Goal: Transaction & Acquisition: Obtain resource

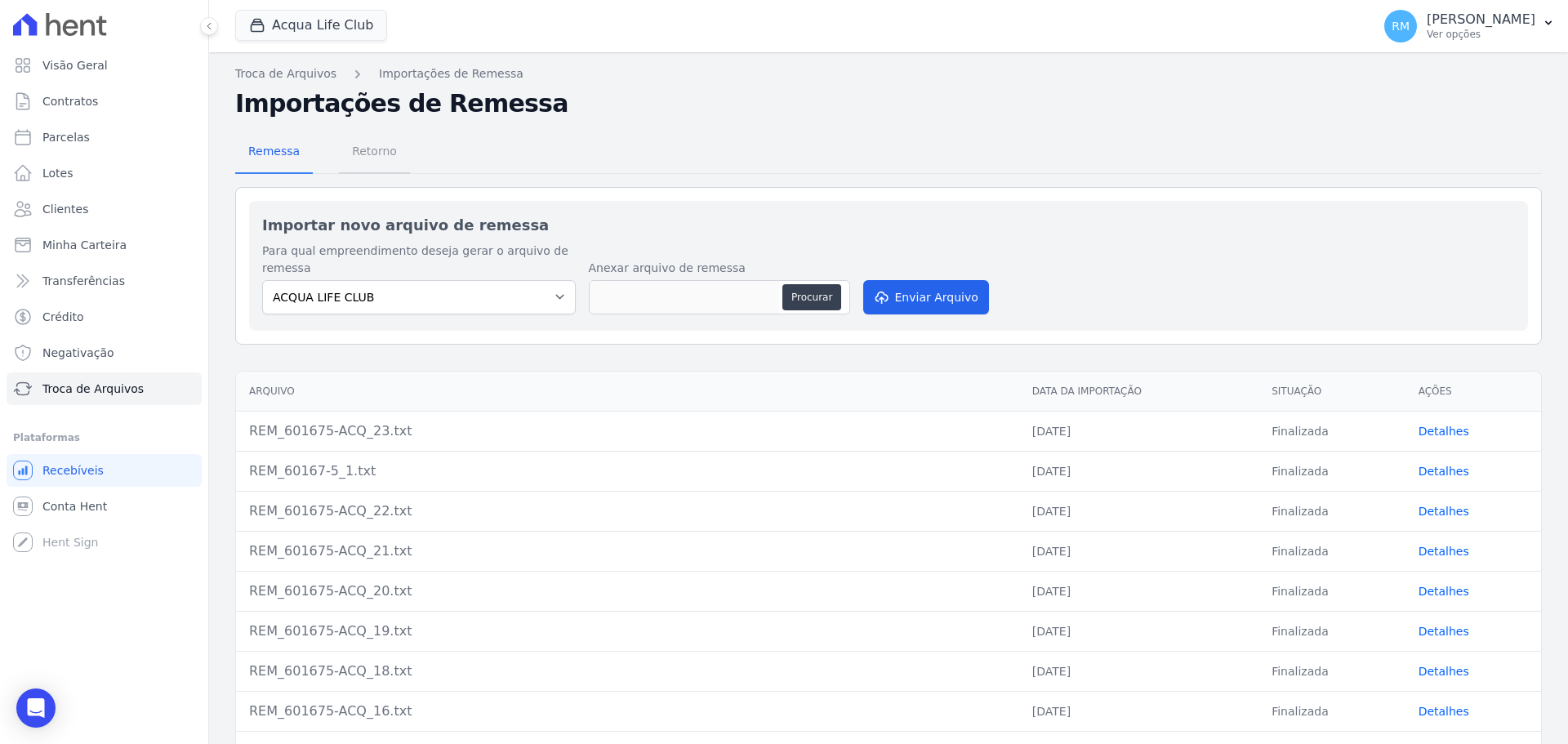
click at [364, 158] on span "Retorno" at bounding box center [375, 151] width 64 height 33
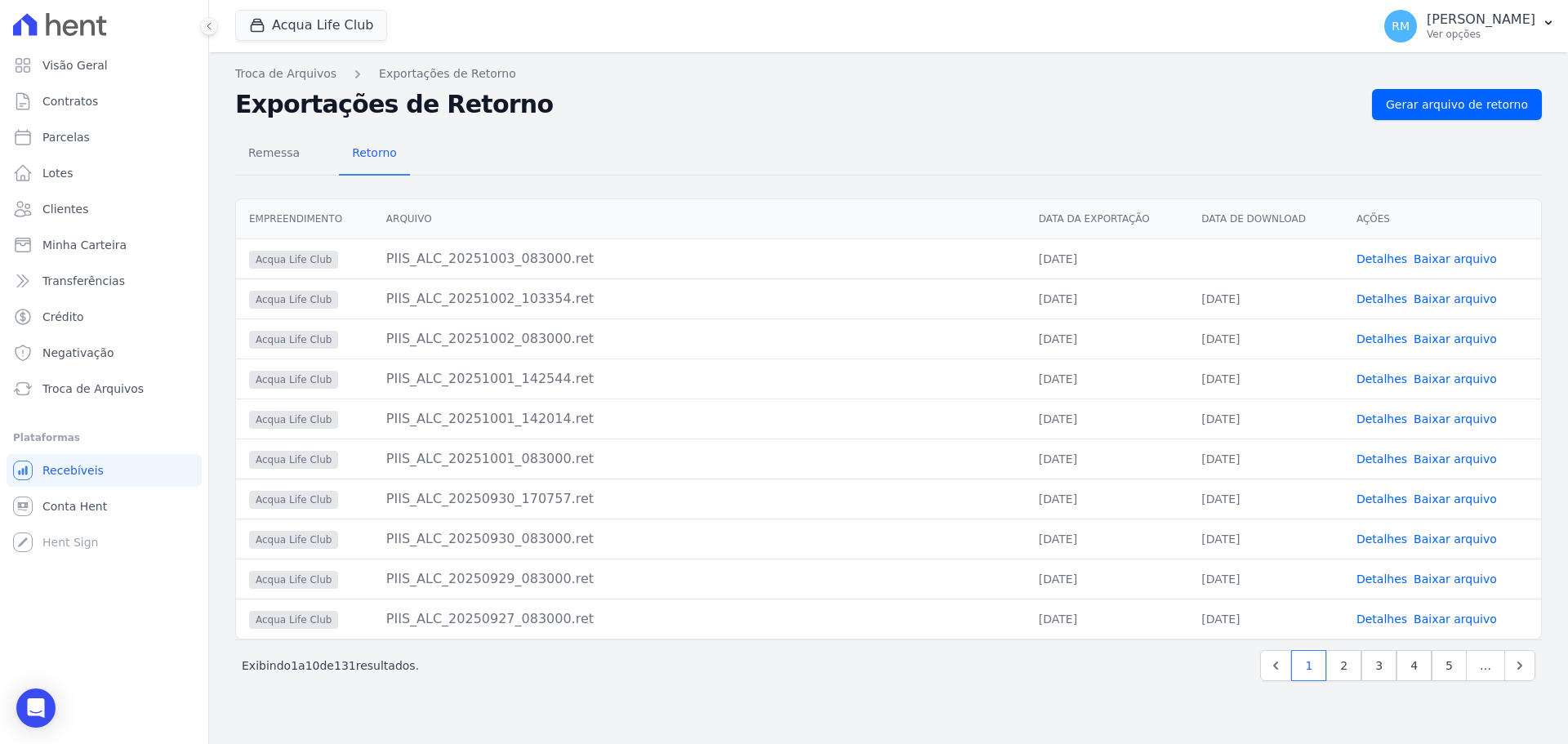
click at [1461, 261] on link "Baixar arquivo" at bounding box center [1455, 258] width 83 height 13
click at [1465, 260] on link "Baixar arquivo" at bounding box center [1455, 258] width 83 height 13
click at [347, 36] on button "Acqua Life Club" at bounding box center [311, 25] width 152 height 31
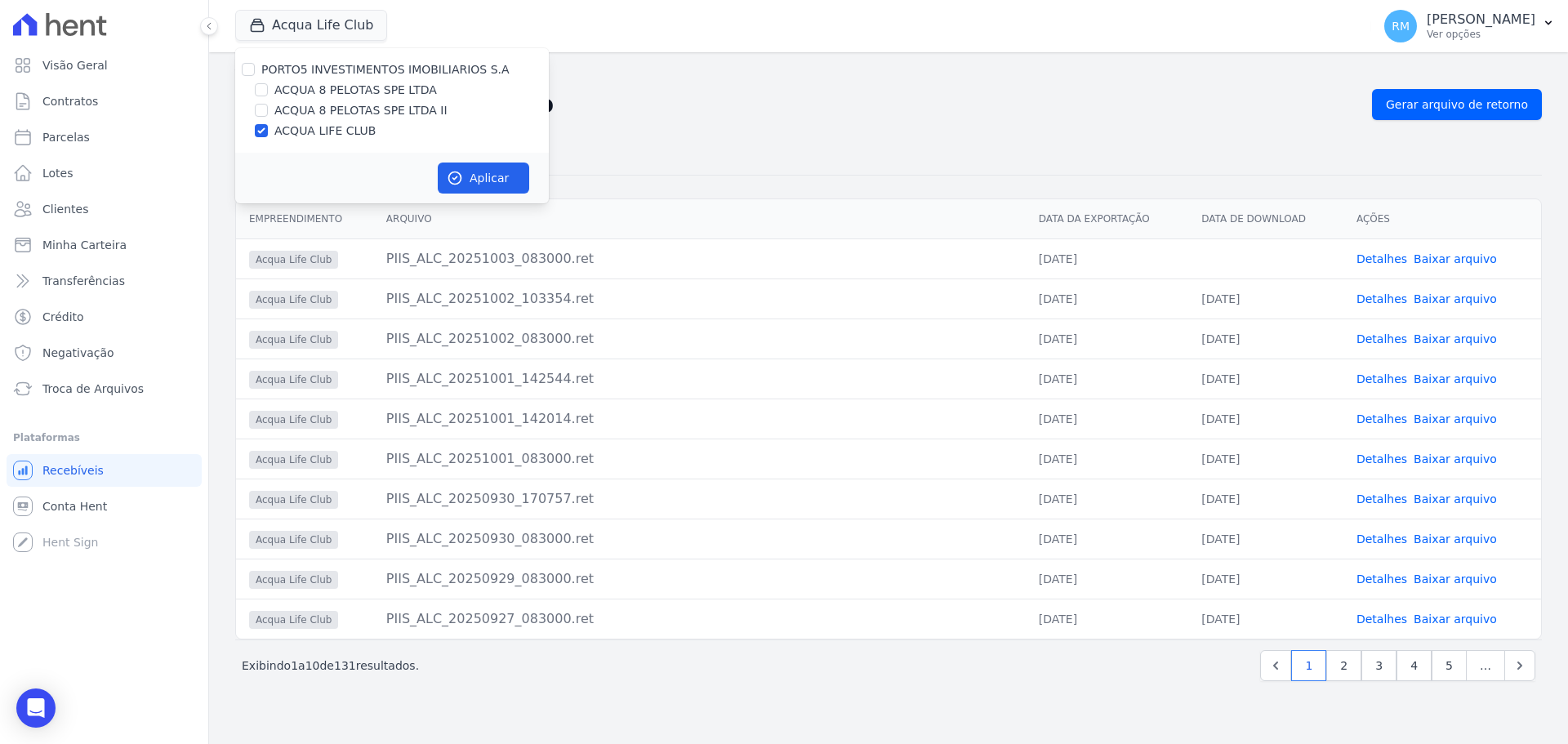
click at [339, 85] on label "ACQUA 8 PELOTAS SPE LTDA" at bounding box center [356, 90] width 163 height 17
click at [268, 85] on input "ACQUA 8 PELOTAS SPE LTDA" at bounding box center [261, 89] width 13 height 13
checkbox input "true"
click at [311, 131] on label "ACQUA LIFE CLUB" at bounding box center [325, 131] width 101 height 17
click at [268, 131] on input "ACQUA LIFE CLUB" at bounding box center [261, 130] width 13 height 13
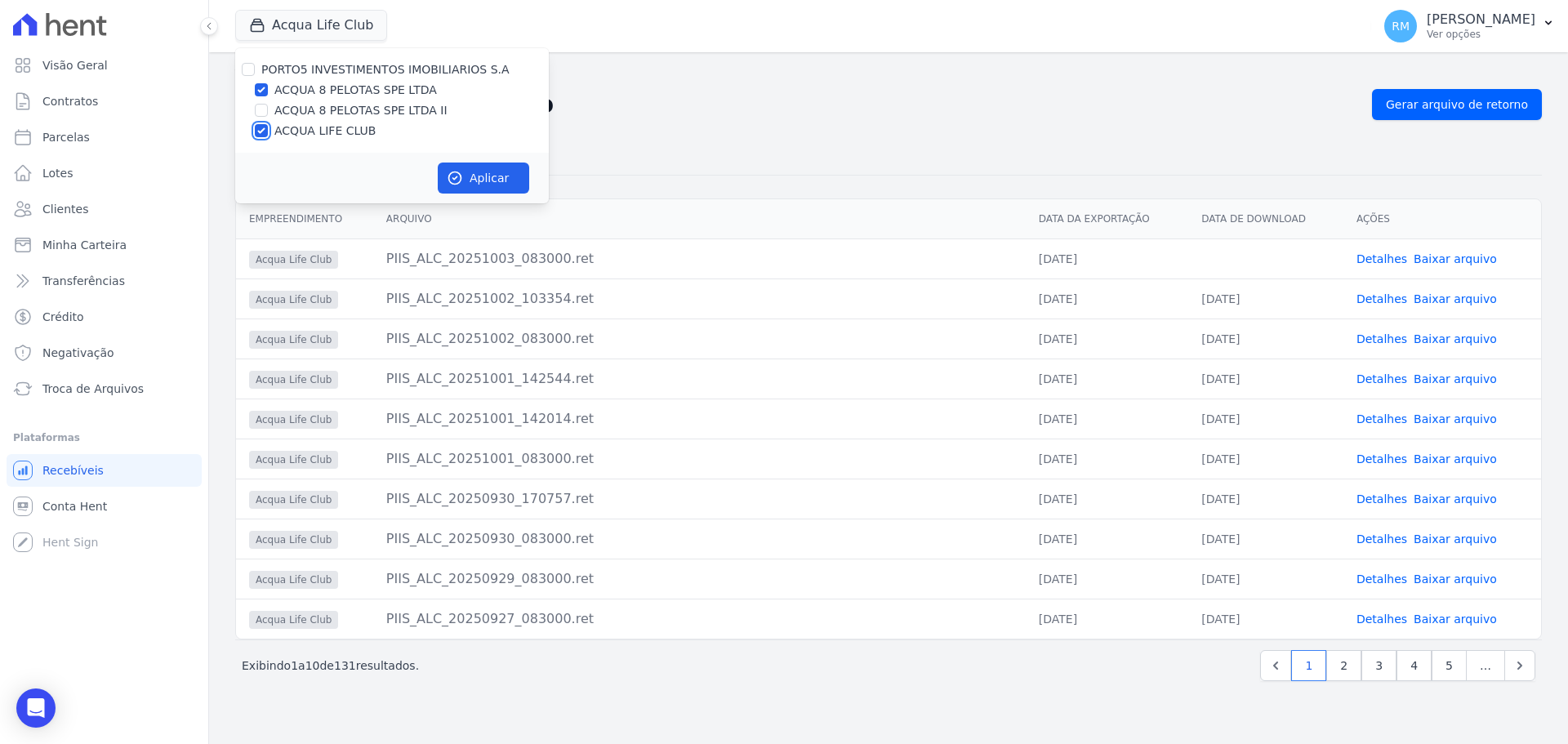
checkbox input "false"
click at [482, 177] on button "Aplicar" at bounding box center [483, 178] width 92 height 31
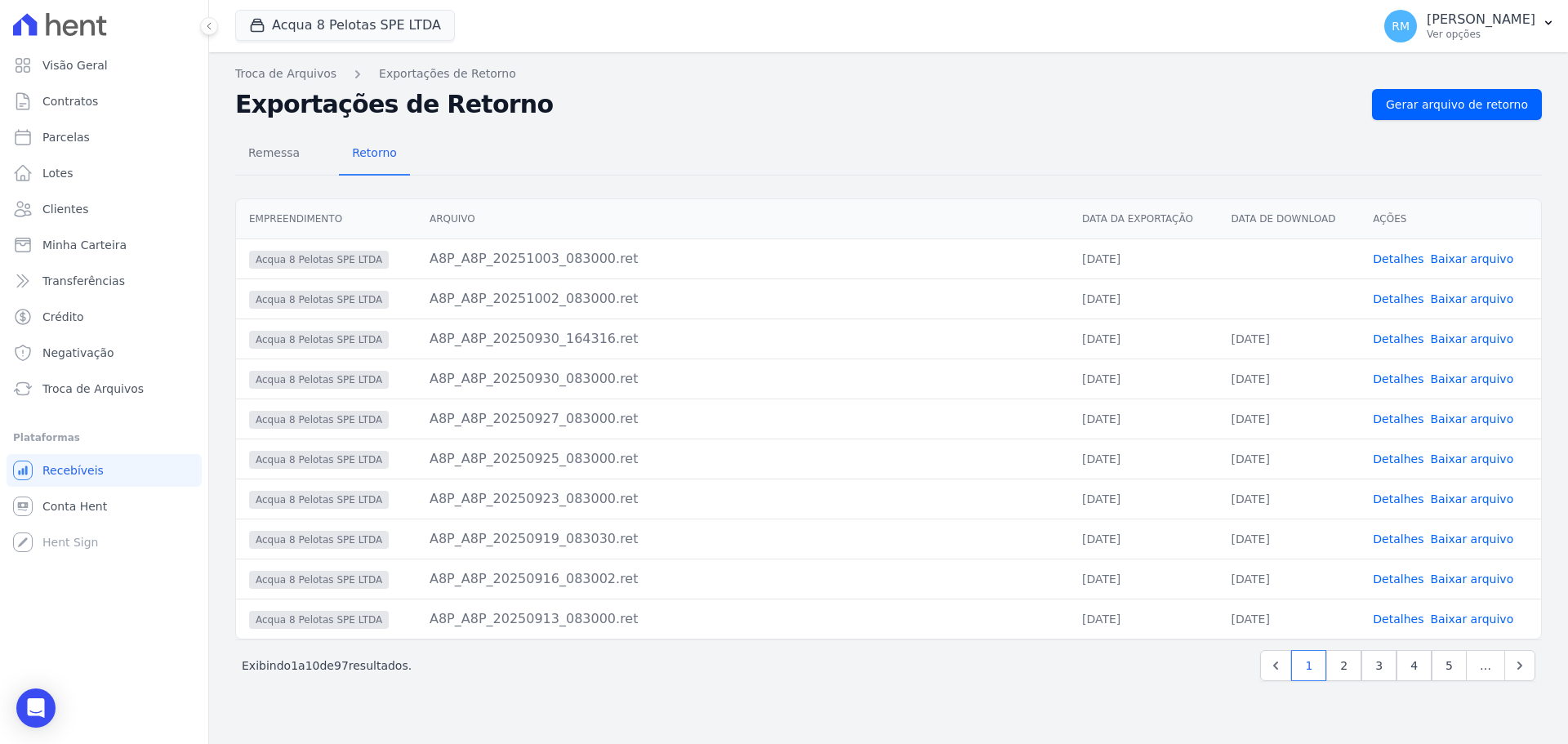
click at [1482, 295] on link "Baixar arquivo" at bounding box center [1471, 298] width 83 height 13
click at [1478, 264] on link "Baixar arquivo" at bounding box center [1471, 258] width 83 height 13
click at [392, 29] on button "Acqua 8 Pelotas SPE LTDA" at bounding box center [345, 25] width 220 height 31
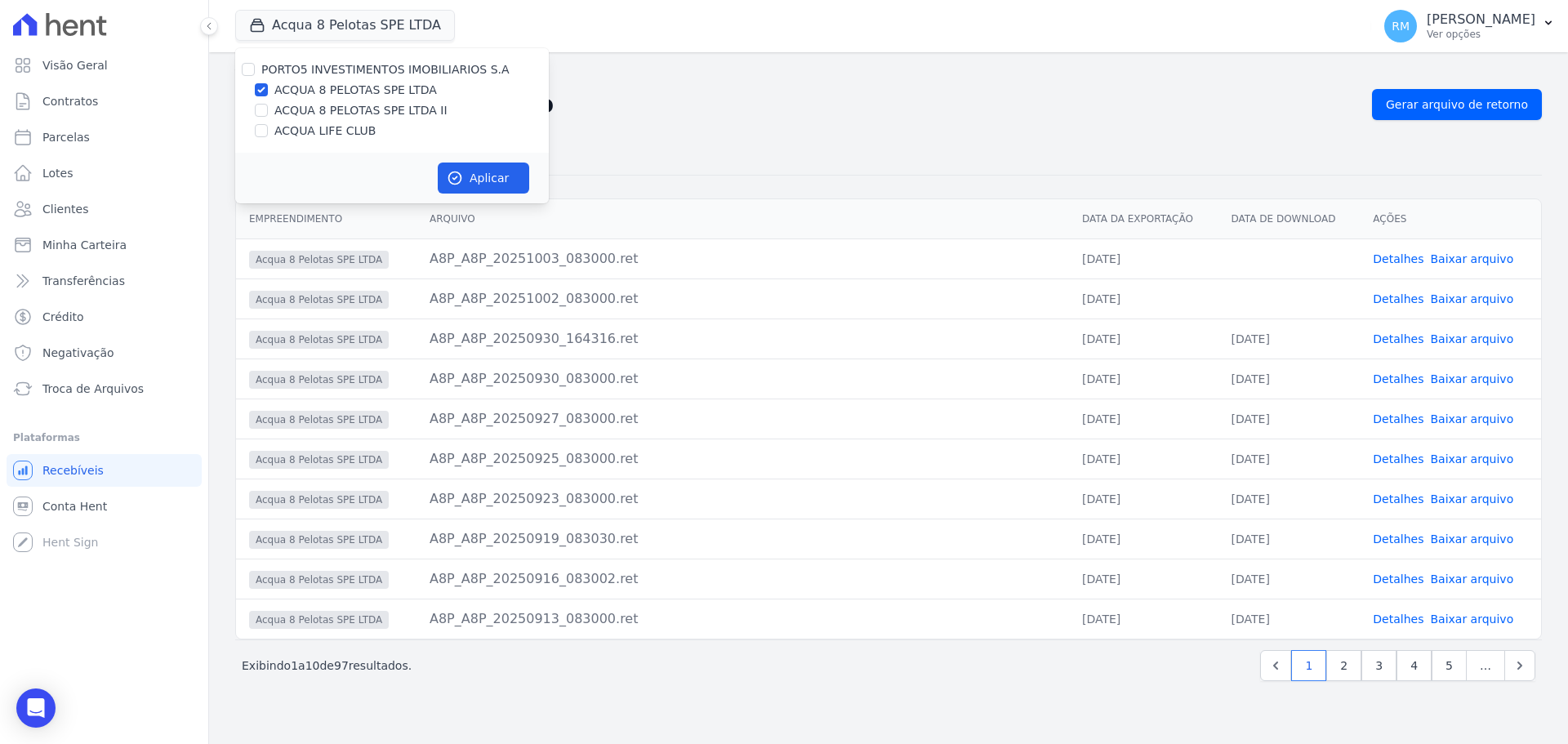
click at [348, 115] on label "ACQUA 8 PELOTAS SPE LTDA II" at bounding box center [361, 110] width 173 height 17
click at [268, 115] on input "ACQUA 8 PELOTAS SPE LTDA II" at bounding box center [261, 109] width 13 height 13
checkbox input "true"
click at [349, 100] on div "PORTO5 INVESTIMENTOS IMOBILIARIOS S.A ACQUA 8 PELOTAS SPE LTDA ACQUA 8 PELOTAS …" at bounding box center [392, 100] width 314 height 104
click at [318, 96] on label "ACQUA 8 PELOTAS SPE LTDA" at bounding box center [356, 90] width 163 height 17
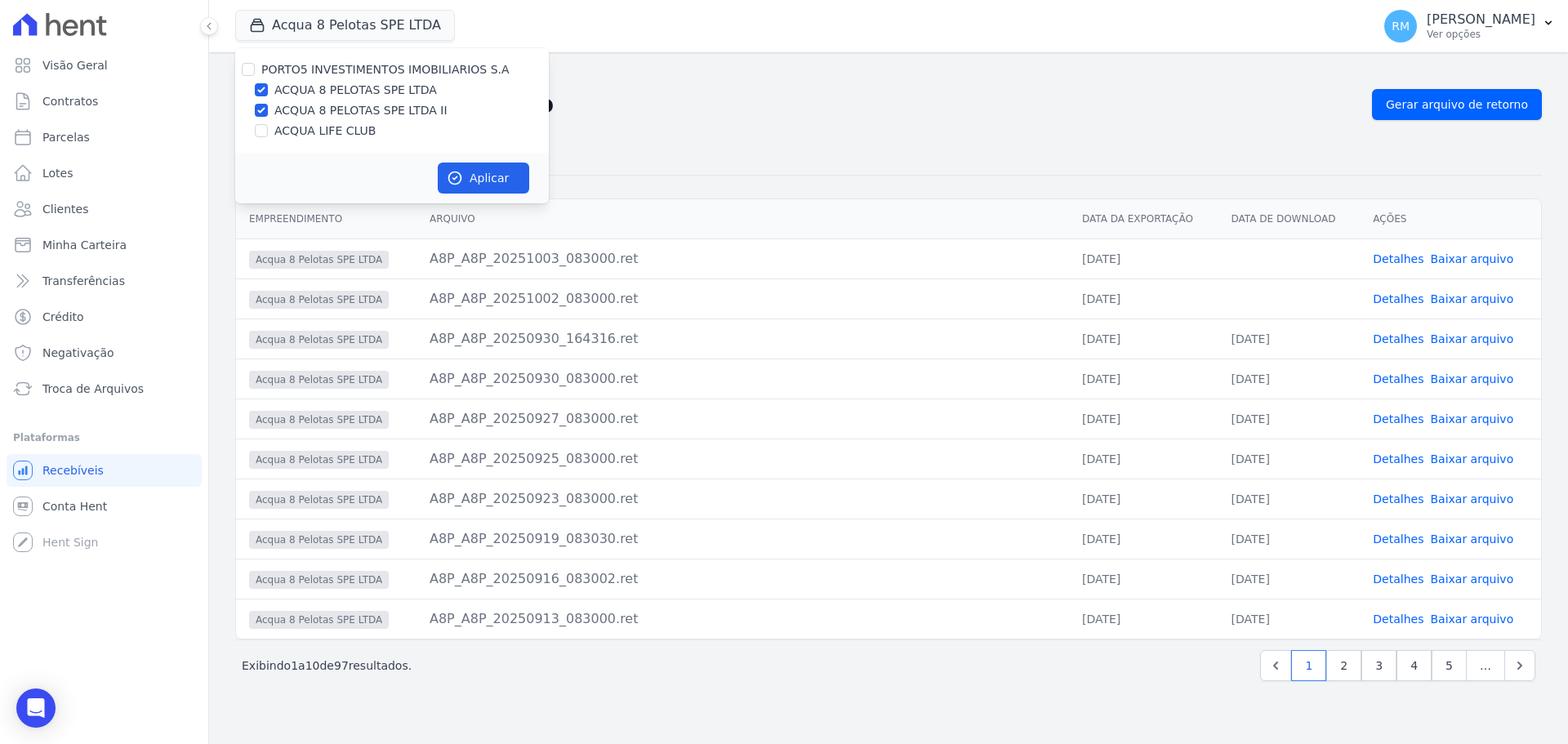
click at [268, 96] on input "ACQUA 8 PELOTAS SPE LTDA" at bounding box center [261, 89] width 13 height 13
checkbox input "false"
click at [481, 177] on button "Aplicar" at bounding box center [483, 178] width 92 height 31
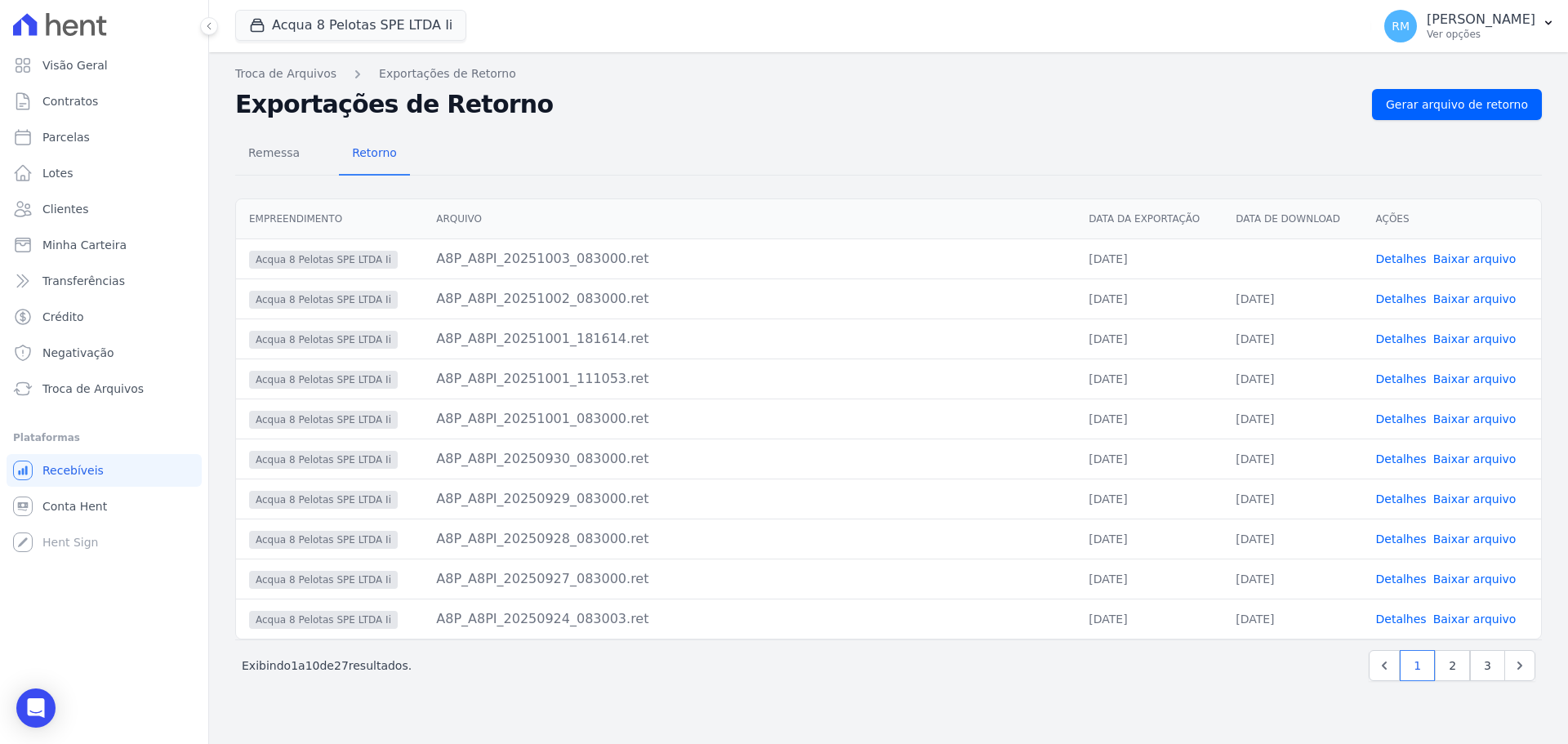
click at [1481, 257] on link "Baixar arquivo" at bounding box center [1475, 258] width 83 height 13
click at [89, 386] on span "Troca de Arquivos" at bounding box center [92, 388] width 101 height 16
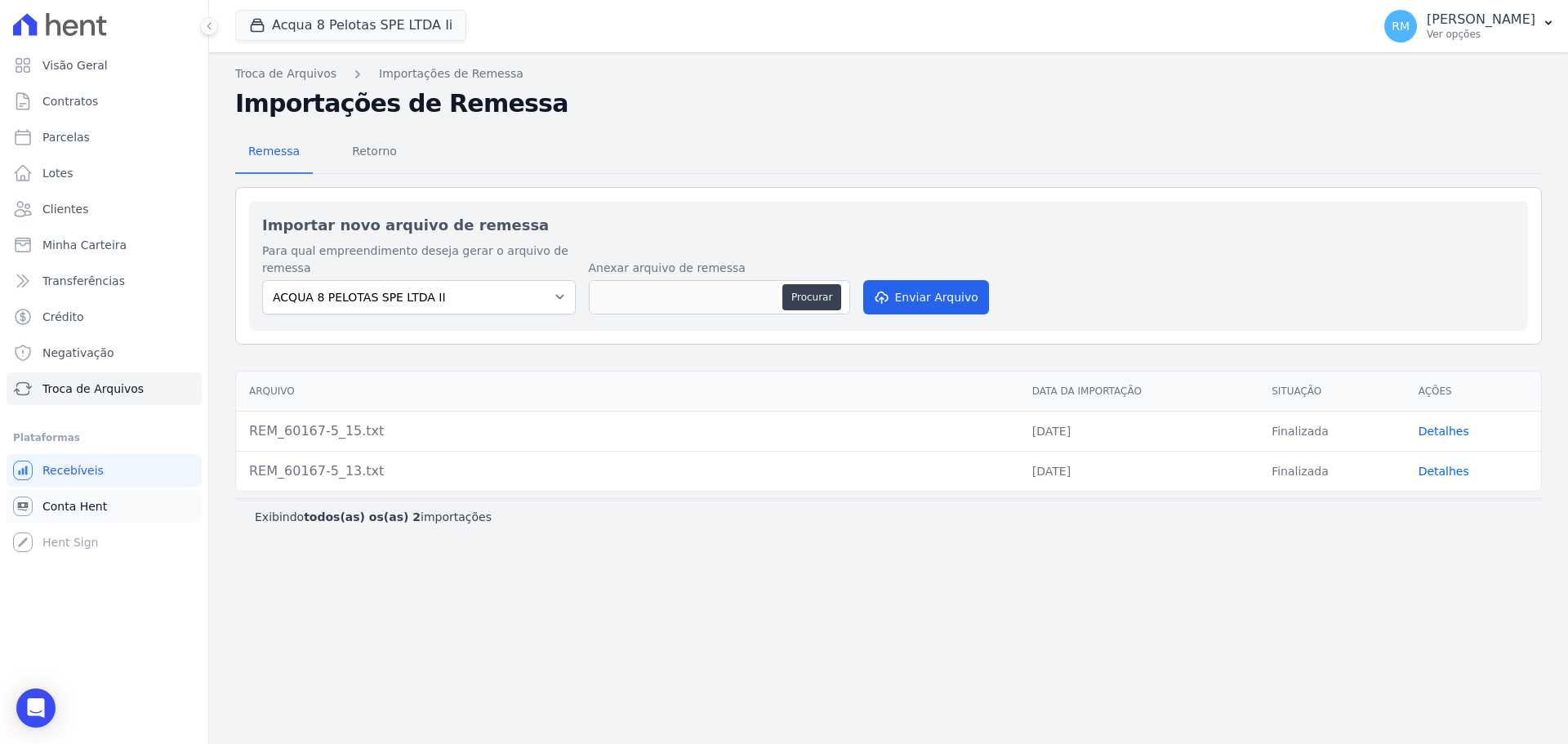
click at [95, 508] on span "Conta Hent" at bounding box center [75, 506] width 64 height 16
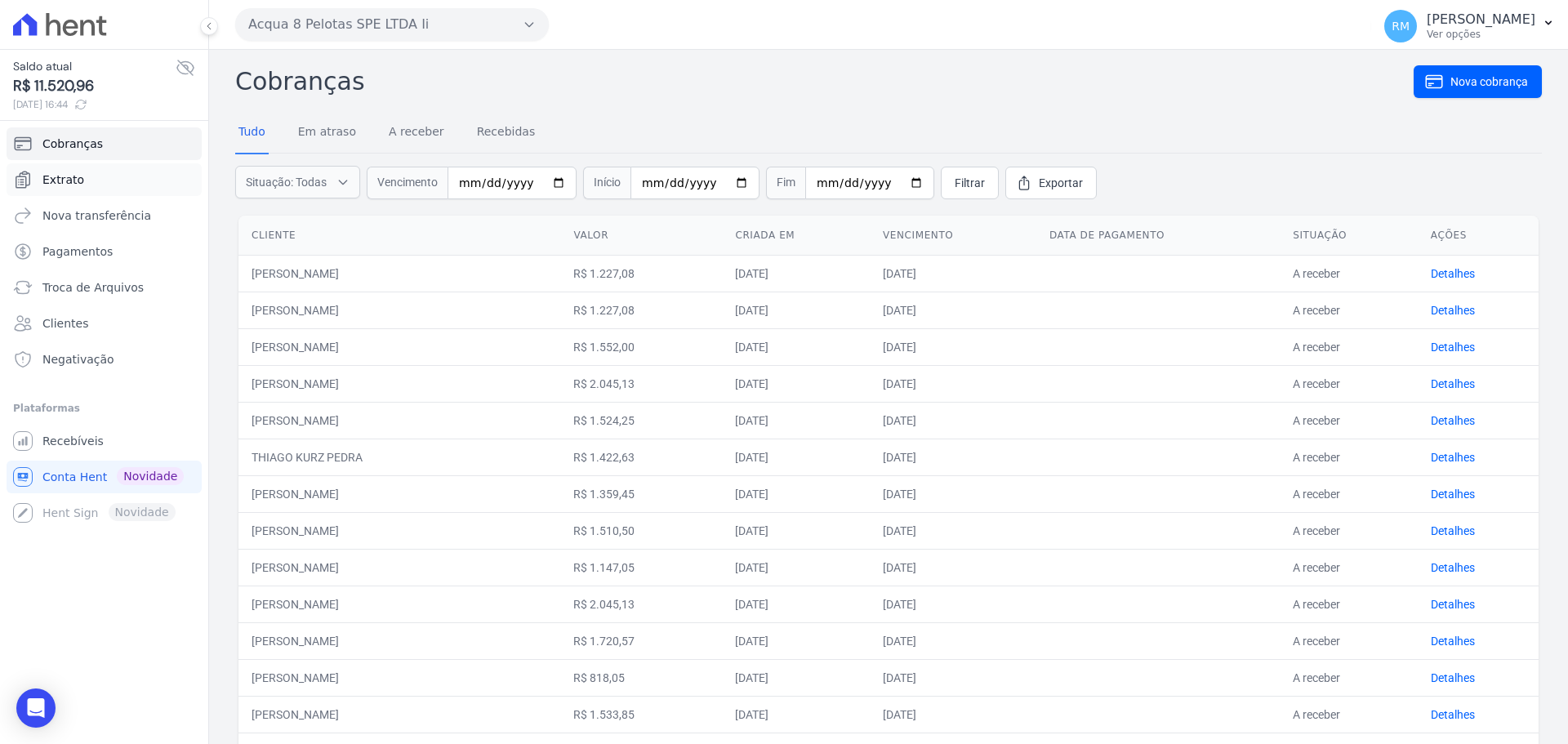
click at [92, 178] on link "Extrato" at bounding box center [104, 180] width 195 height 33
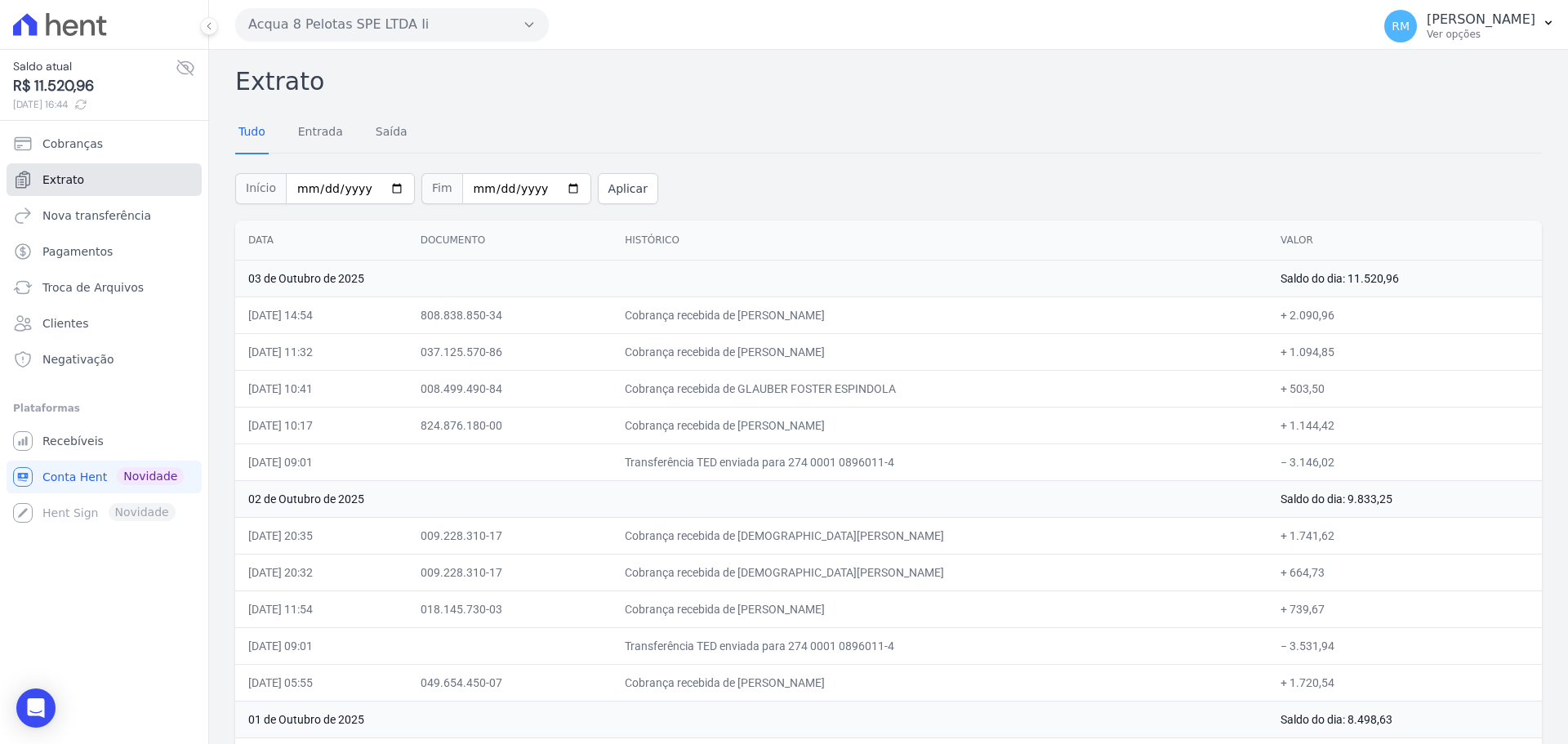
click at [64, 184] on span "Extrato" at bounding box center [63, 179] width 42 height 16
click at [529, 24] on icon "button" at bounding box center [529, 24] width 13 height 13
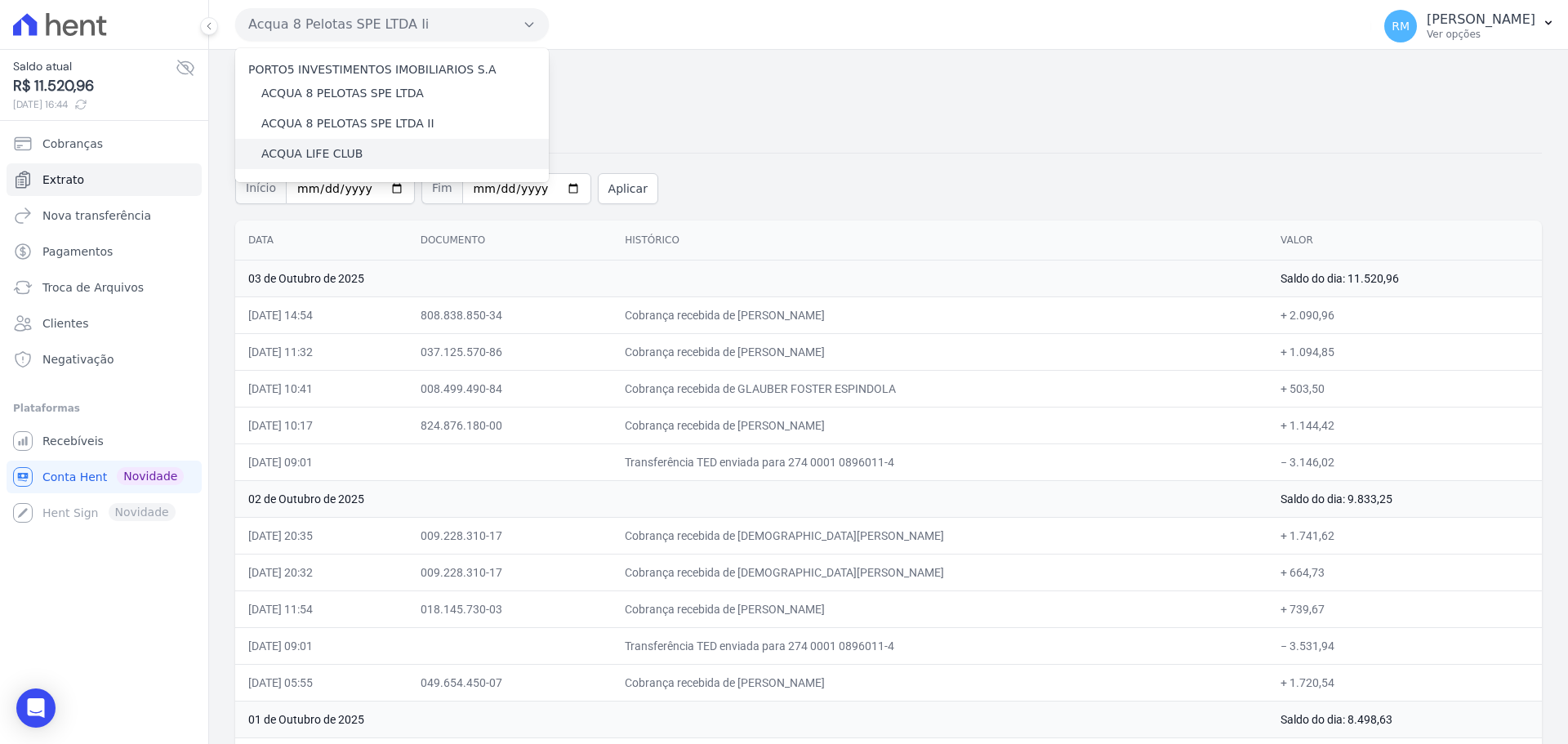
click at [367, 155] on div "ACQUA LIFE CLUB" at bounding box center [392, 154] width 314 height 31
click at [298, 151] on label "ACQUA LIFE CLUB" at bounding box center [311, 154] width 101 height 17
click at [0, 0] on input "ACQUA LIFE CLUB" at bounding box center [0, 0] width 0 height 0
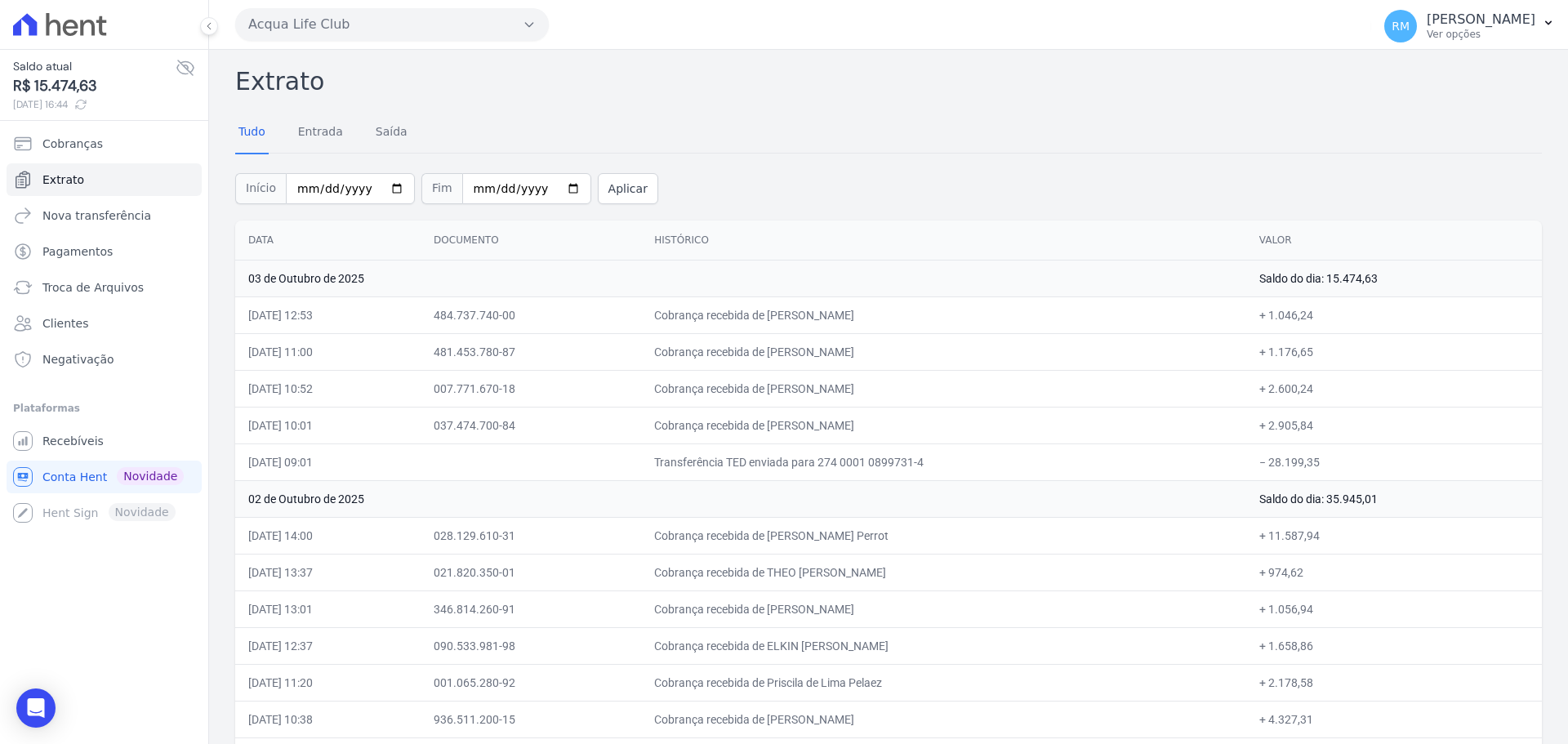
click at [414, 31] on button "Acqua Life Club" at bounding box center [392, 25] width 314 height 33
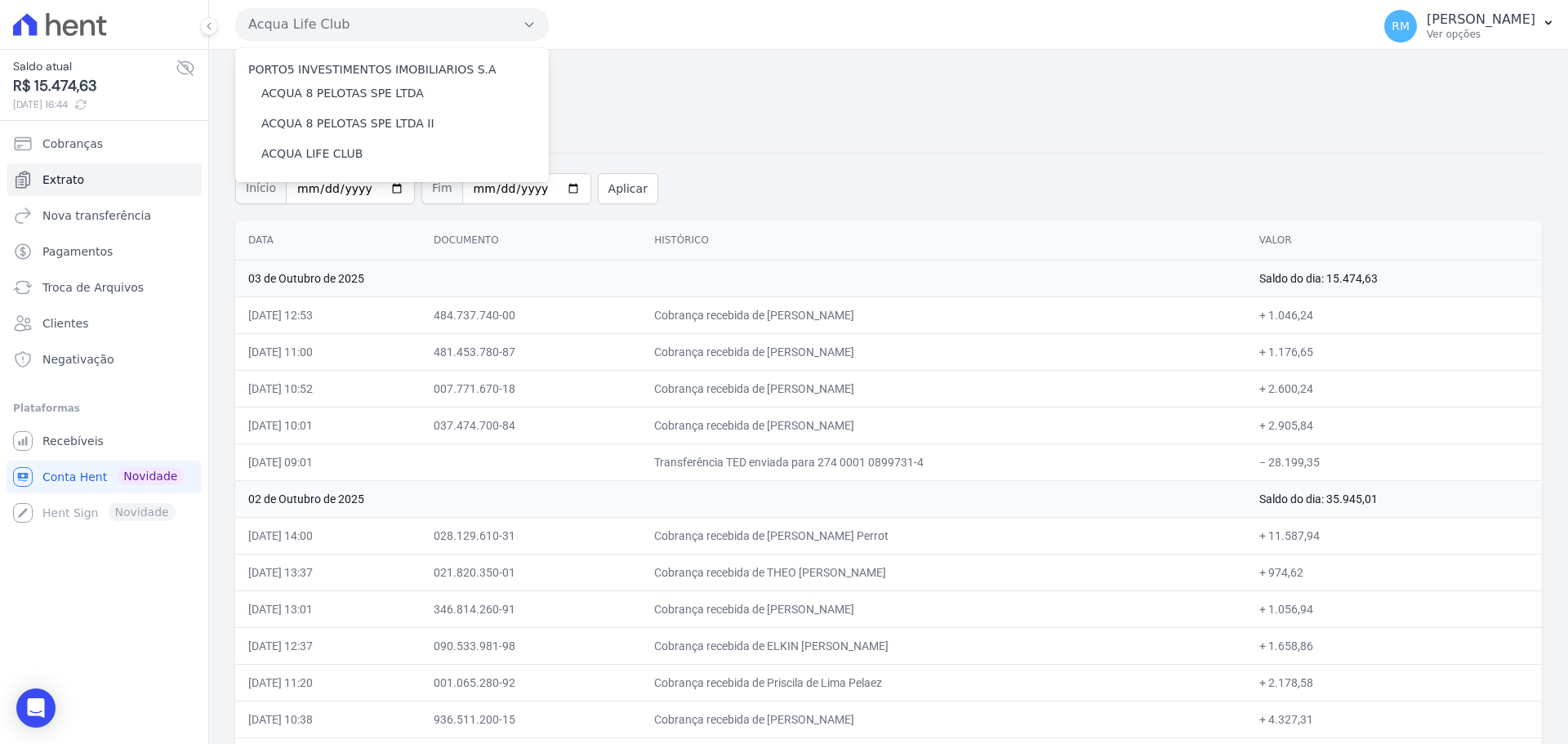
click at [1100, 102] on div "Extrato Tudo Entrada [GEOGRAPHIC_DATA] Início [DATE] Fim [DATE] Aplicar Data Do…" at bounding box center [889, 713] width 1307 height 1300
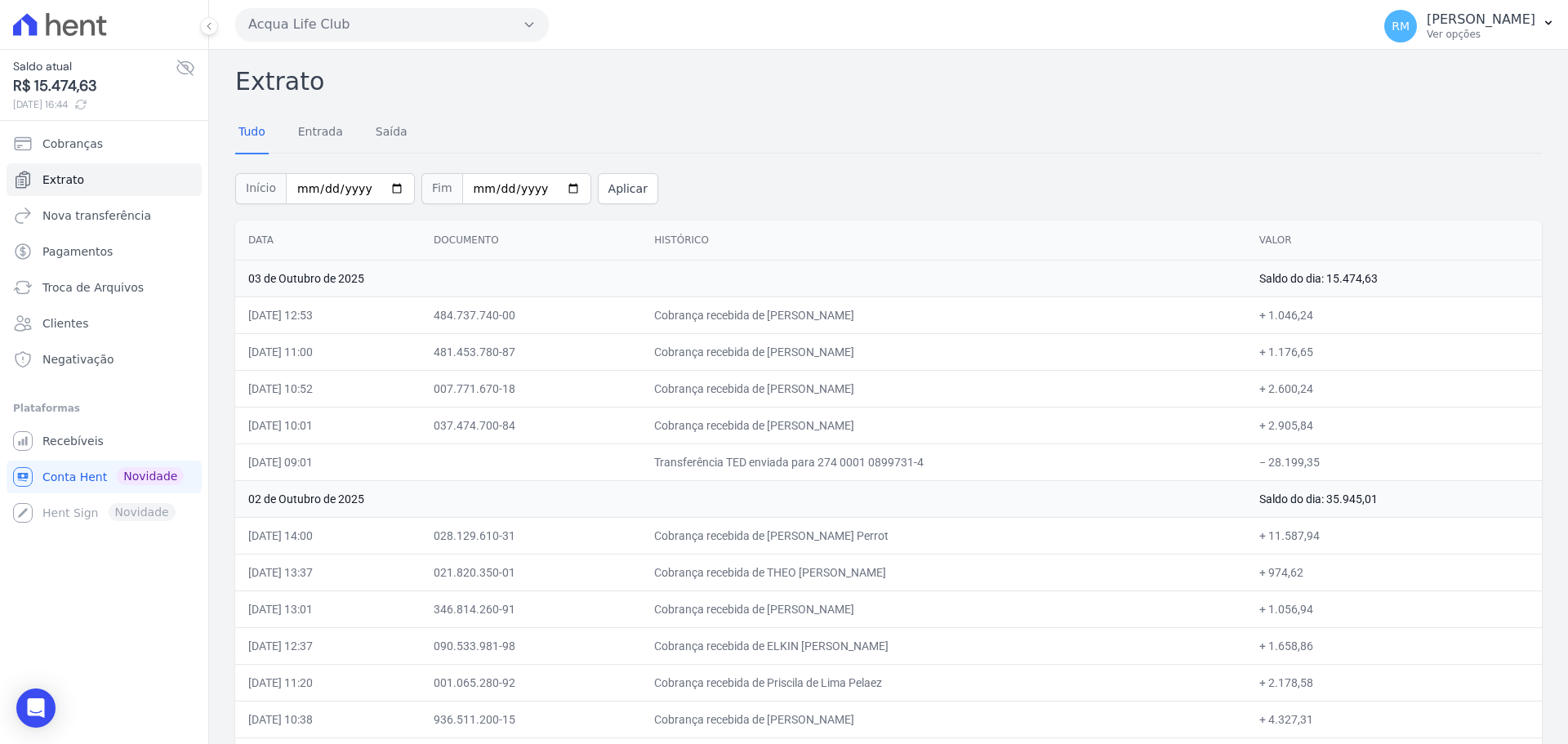
click at [288, 30] on button "Acqua Life Club" at bounding box center [392, 25] width 314 height 33
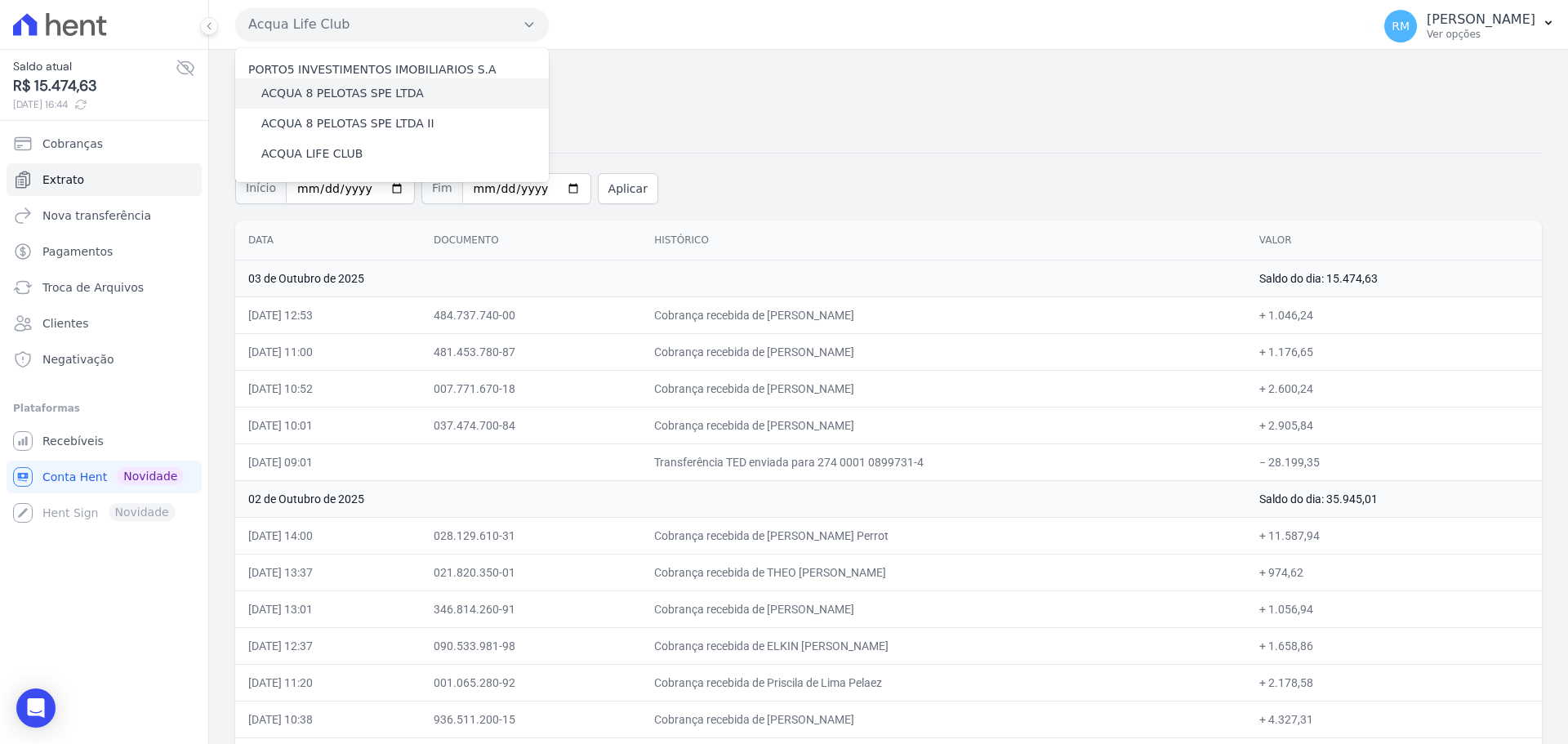
click at [299, 92] on label "ACQUA 8 PELOTAS SPE LTDA" at bounding box center [342, 93] width 163 height 17
click at [0, 0] on input "ACQUA 8 PELOTAS SPE LTDA" at bounding box center [0, 0] width 0 height 0
click at [299, 92] on label "ACQUA 8 PELOTAS SPE LTDA" at bounding box center [342, 93] width 163 height 17
click at [0, 0] on input "ACQUA 8 PELOTAS SPE LTDA" at bounding box center [0, 0] width 0 height 0
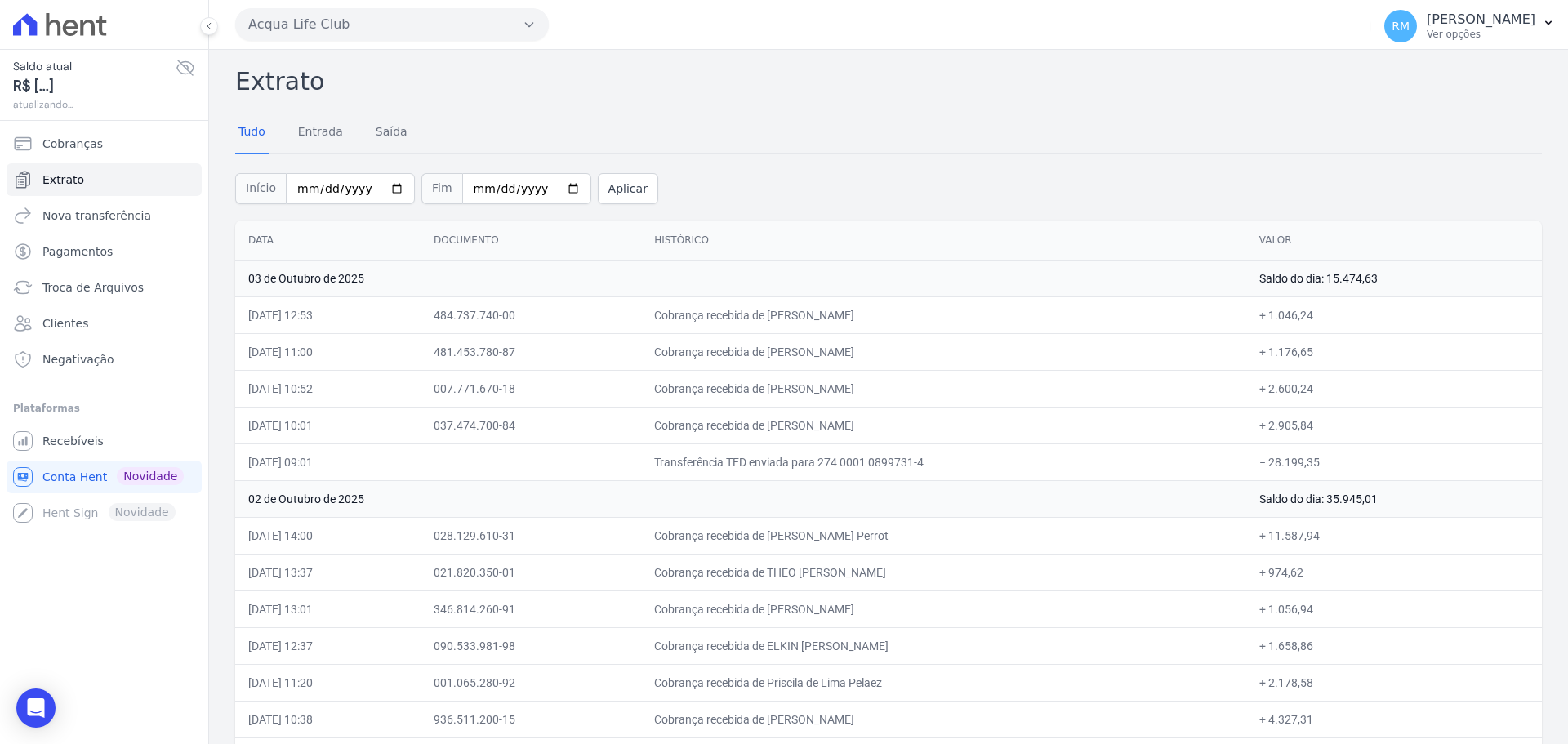
click at [453, 23] on button "Acqua Life Club" at bounding box center [392, 25] width 314 height 33
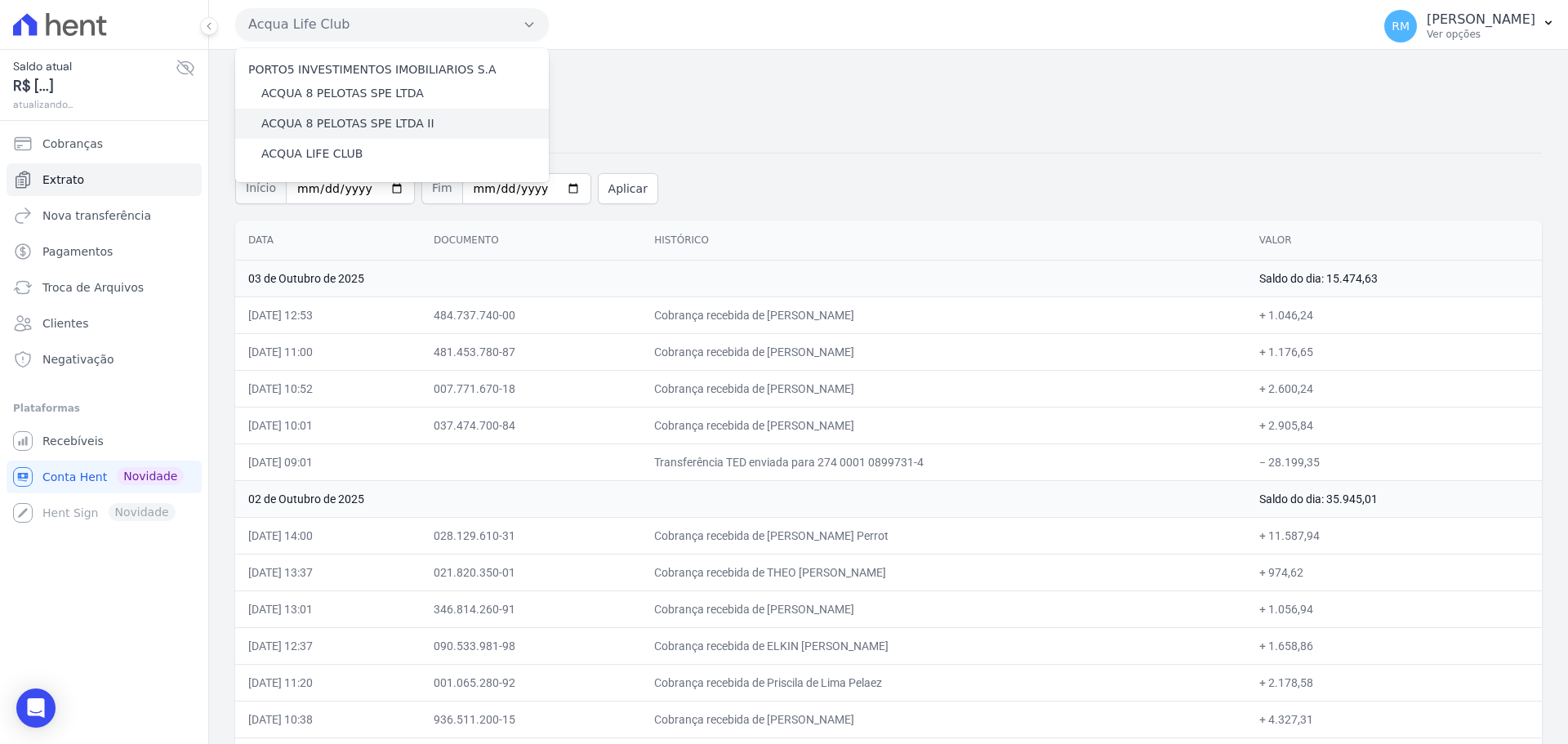
click at [409, 125] on label "ACQUA 8 PELOTAS SPE LTDA II" at bounding box center [348, 124] width 173 height 17
click at [0, 0] on input "ACQUA 8 PELOTAS SPE LTDA II" at bounding box center [0, 0] width 0 height 0
click at [410, 125] on label "ACQUA 8 PELOTAS SPE LTDA II" at bounding box center [348, 124] width 173 height 17
click at [0, 0] on input "ACQUA 8 PELOTAS SPE LTDA II" at bounding box center [0, 0] width 0 height 0
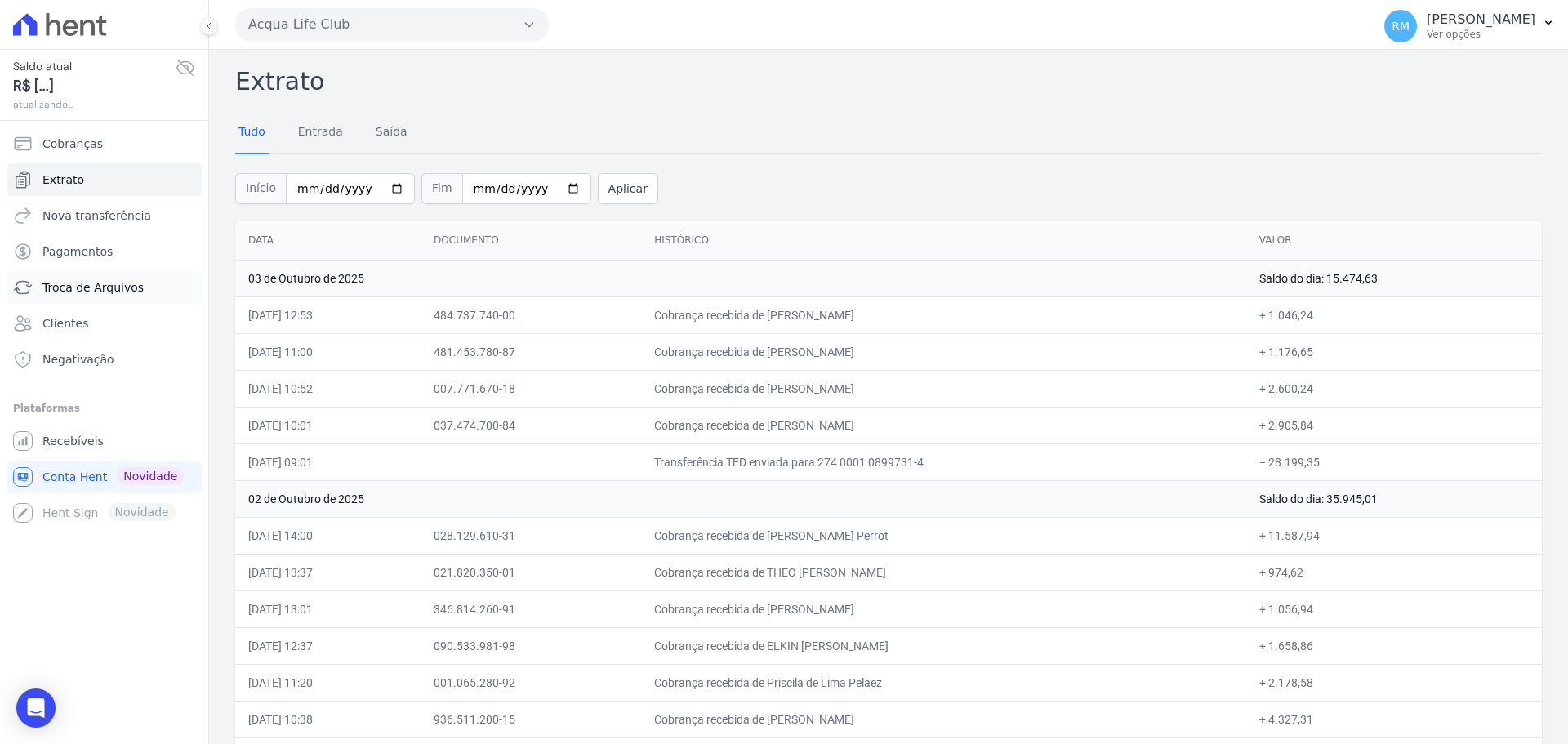
click at [82, 299] on link "Troca de Arquivos" at bounding box center [104, 287] width 195 height 33
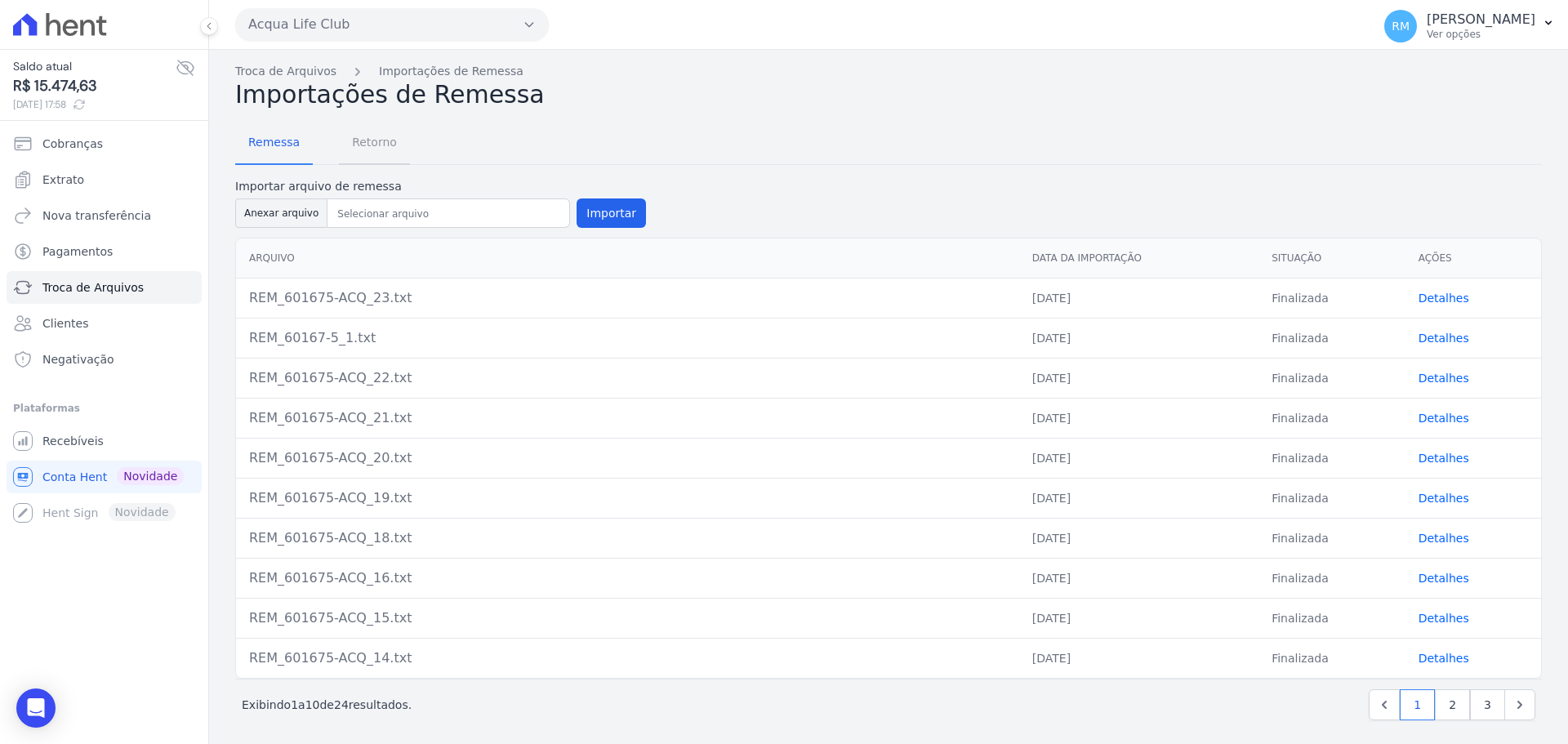
click at [369, 142] on span "Retorno" at bounding box center [375, 142] width 64 height 33
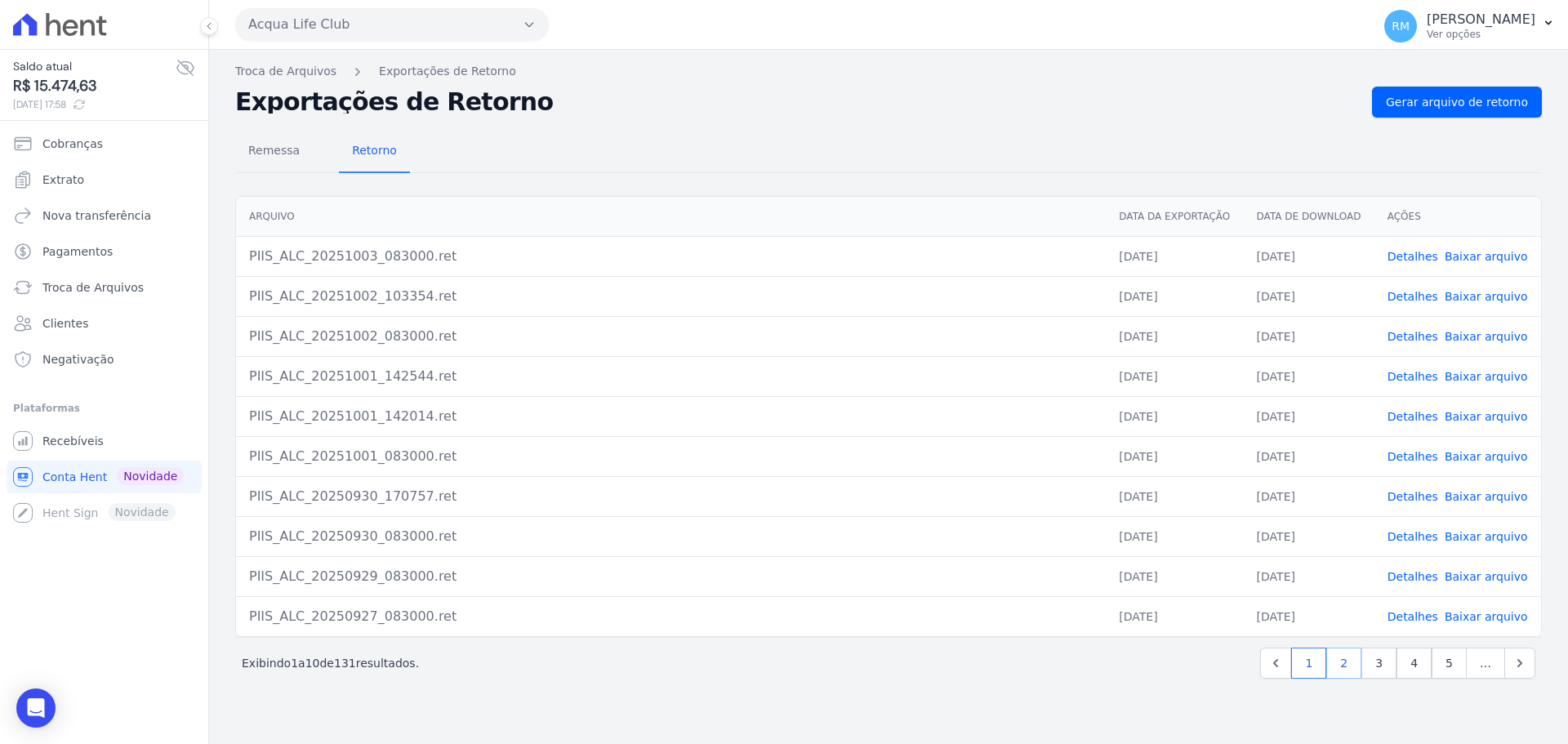
click at [1352, 668] on link "2" at bounding box center [1343, 663] width 35 height 31
click at [1284, 668] on link "1" at bounding box center [1273, 663] width 35 height 31
